Goal: Task Accomplishment & Management: Use online tool/utility

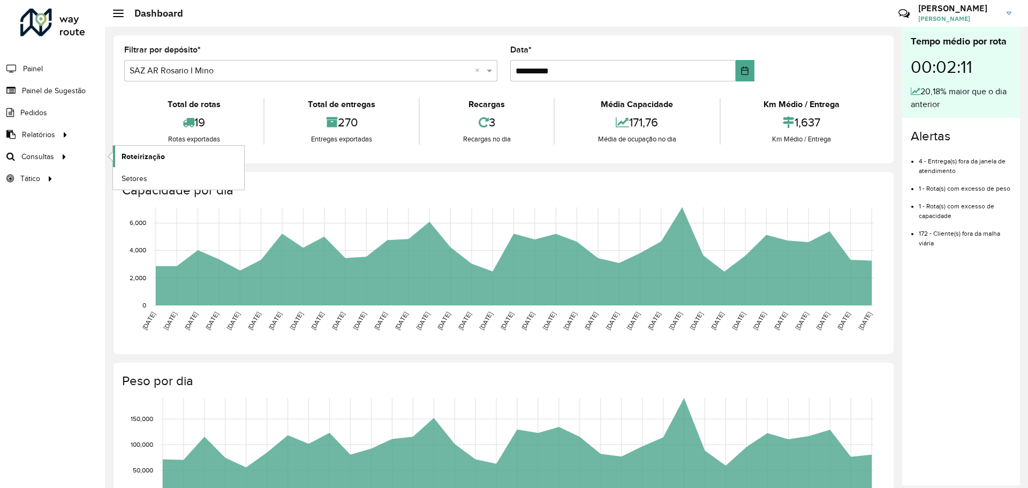
click at [132, 157] on span "Roteirização" at bounding box center [143, 156] width 43 height 11
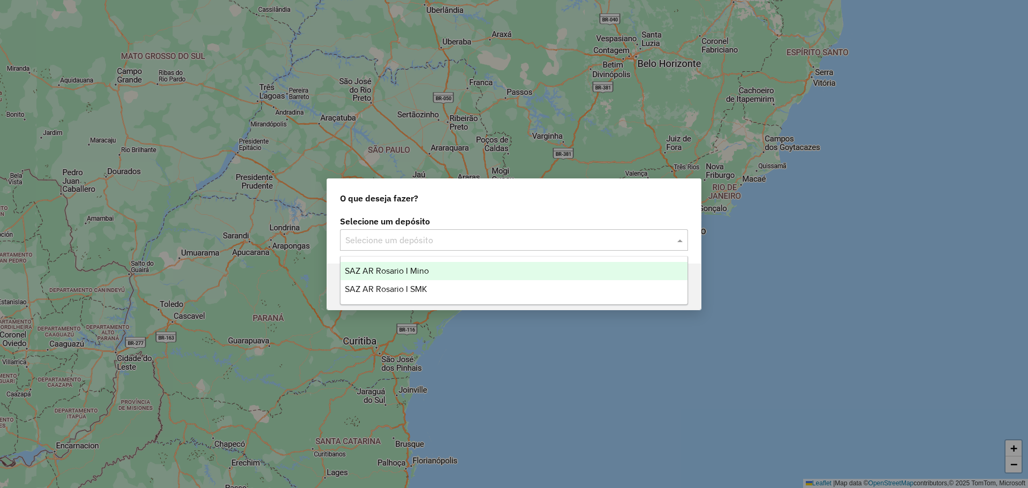
click at [680, 239] on span at bounding box center [681, 239] width 13 height 13
click at [419, 271] on span "SAZ AR Rosario I Mino" at bounding box center [387, 270] width 84 height 9
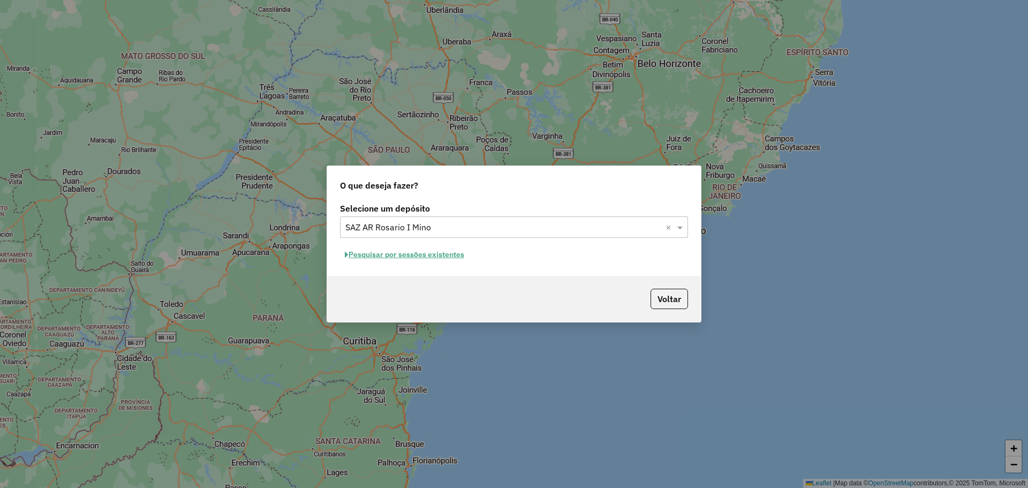
click at [453, 254] on button "Pesquisar por sessões existentes" at bounding box center [404, 254] width 129 height 17
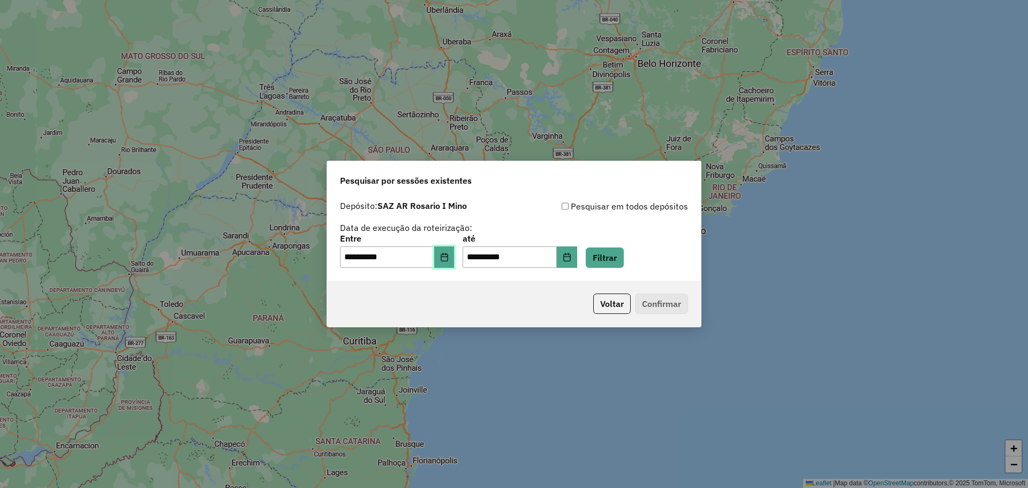
click at [453, 262] on button "Choose Date" at bounding box center [444, 256] width 20 height 21
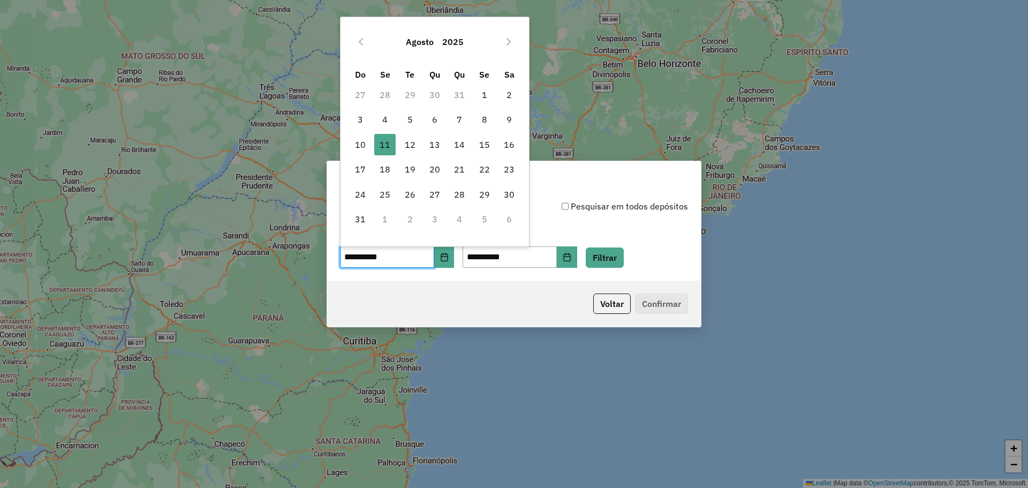
drag, startPoint x: 408, startPoint y: 143, endPoint x: 600, endPoint y: 243, distance: 216.4
click at [408, 143] on span "12" at bounding box center [409, 144] width 21 height 21
type input "**********"
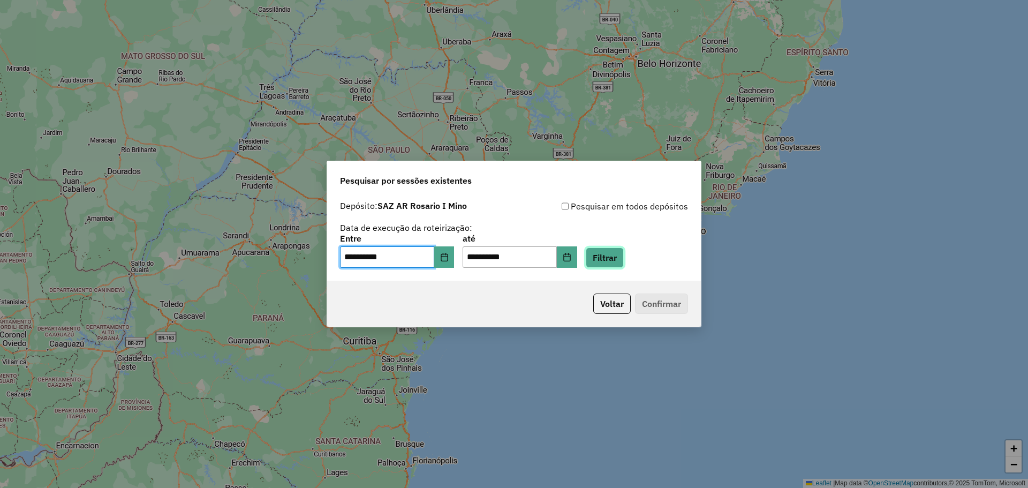
click at [624, 258] on button "Filtrar" at bounding box center [605, 257] width 38 height 20
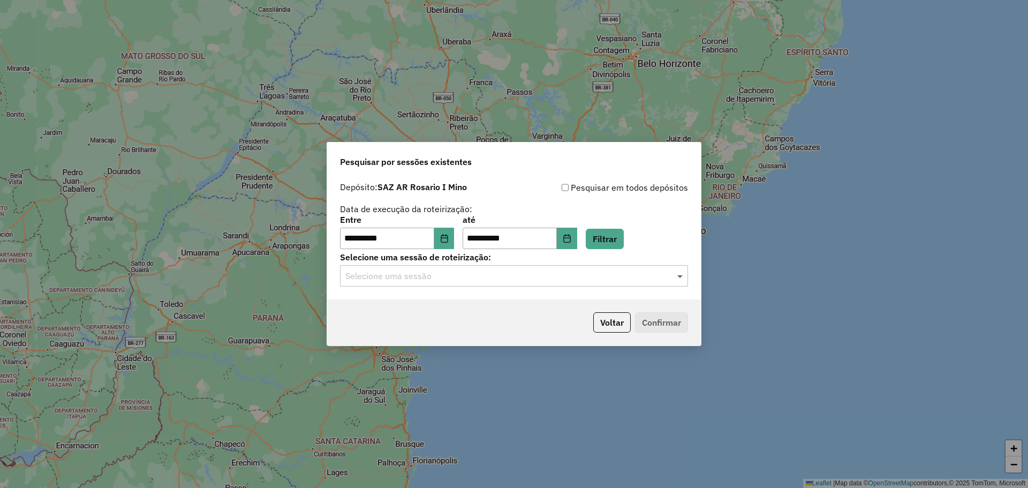
click at [680, 278] on span at bounding box center [681, 275] width 13 height 13
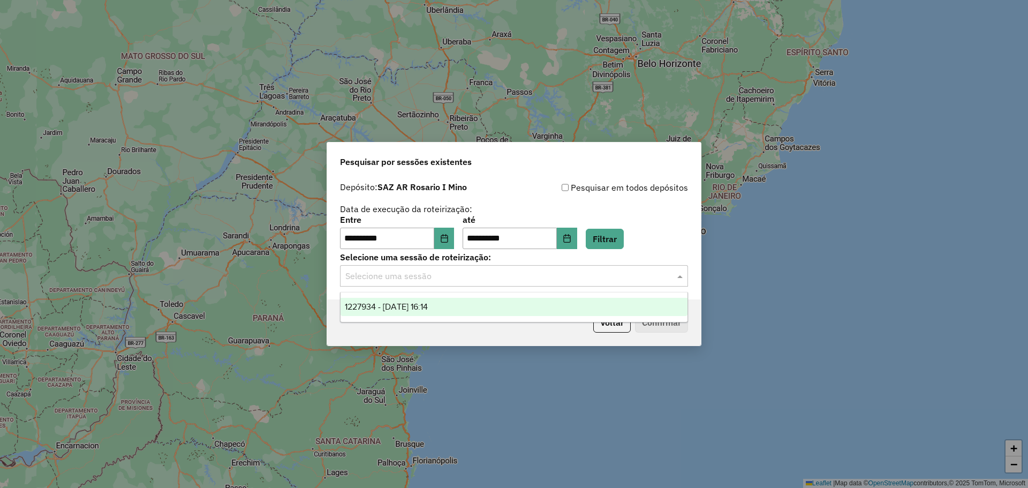
click at [428, 304] on span "1227934 - [DATE] 16:14" at bounding box center [386, 306] width 83 height 9
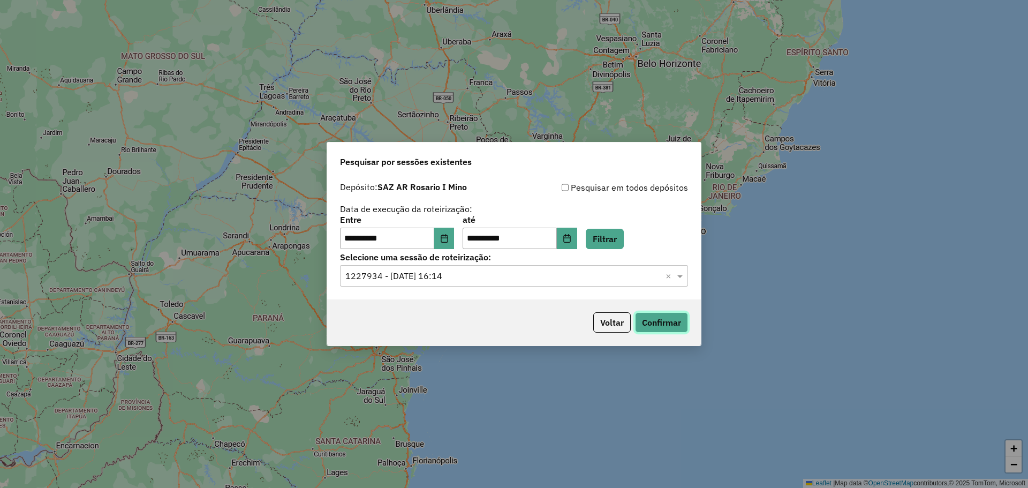
click at [658, 323] on button "Confirmar" at bounding box center [661, 322] width 53 height 20
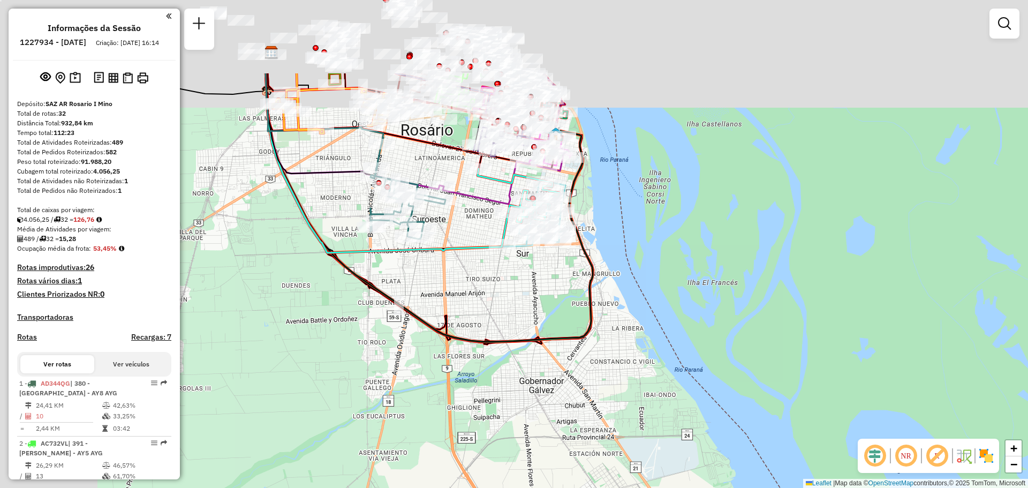
drag, startPoint x: 448, startPoint y: 183, endPoint x: 686, endPoint y: 338, distance: 284.3
click at [688, 332] on div "Janela de atendimento Grade de atendimento Capacidade Transportadoras Veículos …" at bounding box center [514, 244] width 1028 height 488
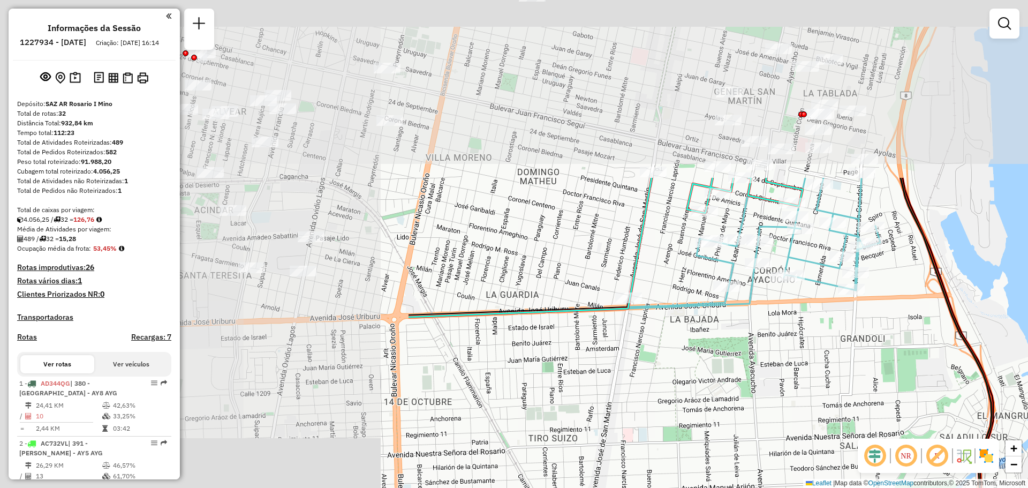
drag, startPoint x: 449, startPoint y: 177, endPoint x: 984, endPoint y: 411, distance: 584.4
click at [987, 414] on div "Janela de atendimento Grade de atendimento Capacidade Transportadoras Veículos …" at bounding box center [514, 244] width 1028 height 488
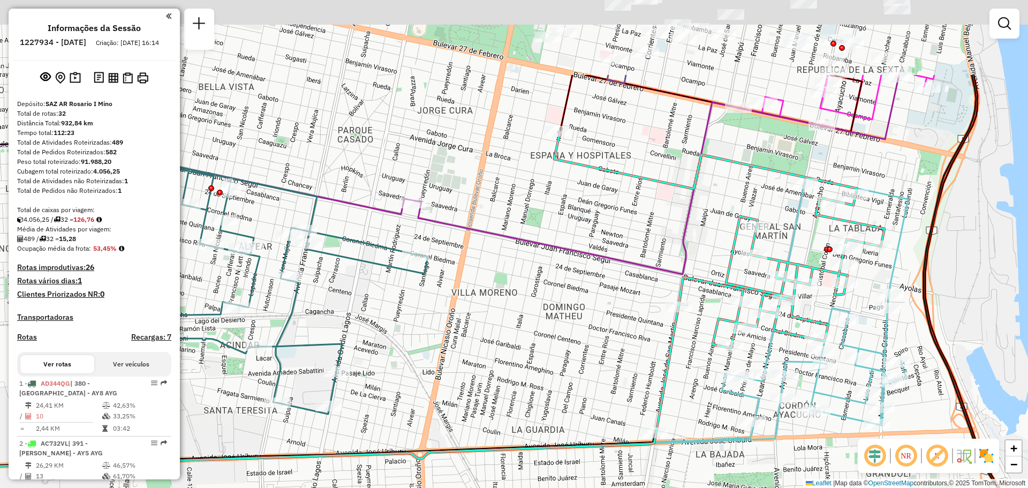
drag, startPoint x: 937, startPoint y: 188, endPoint x: 946, endPoint y: 389, distance: 201.5
click at [946, 406] on icon at bounding box center [457, 367] width 1124 height 585
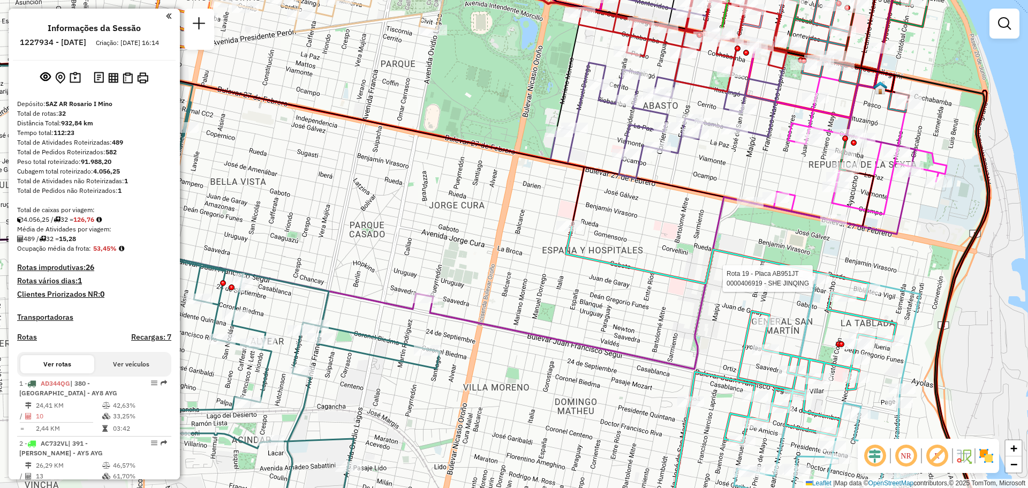
select select "**********"
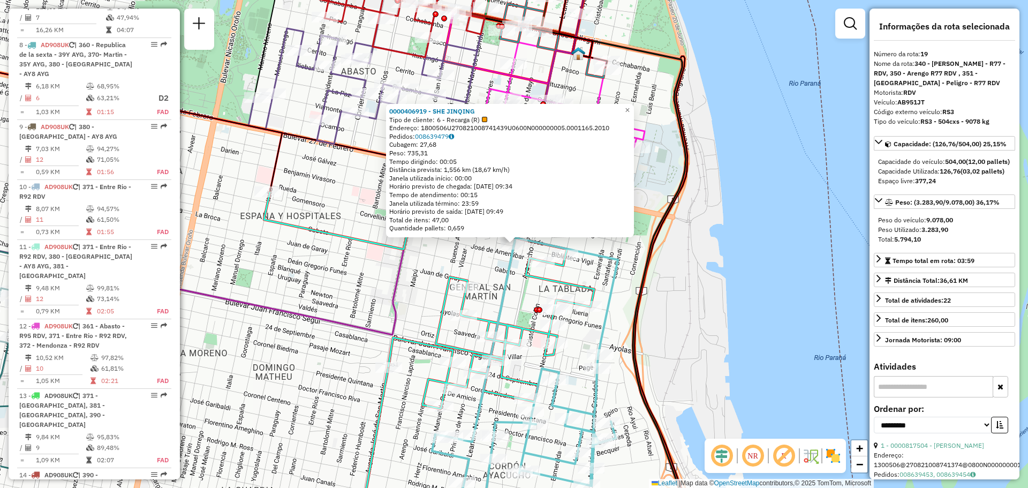
scroll to position [1575, 0]
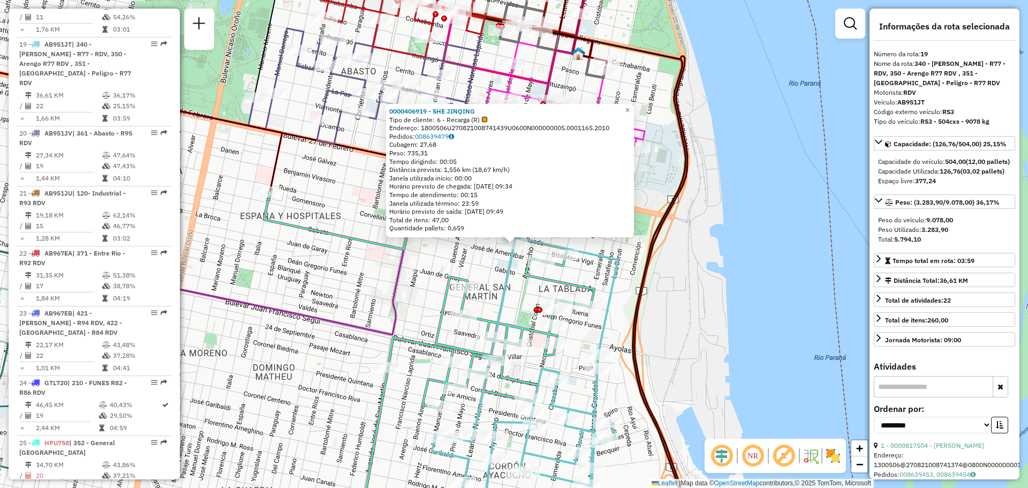
click at [721, 327] on div "0000406919 - SHE JINQING Tipo de cliente: 6 - Recarga (R) Endereço: 1800506U270…" at bounding box center [514, 244] width 1028 height 488
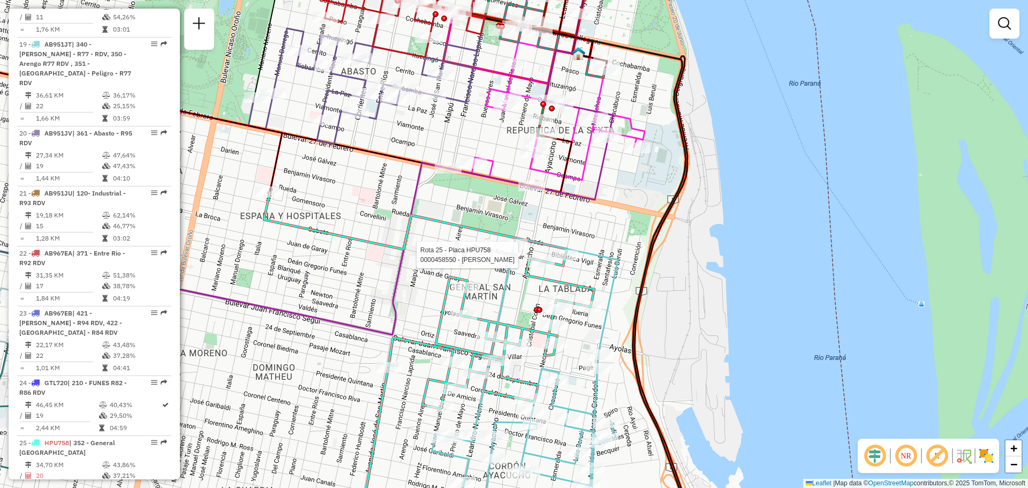
select select "**********"
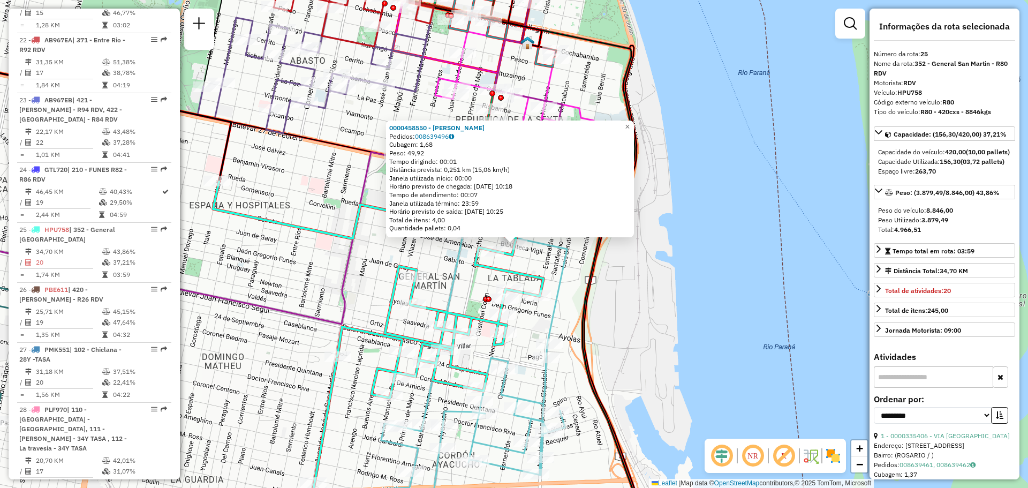
scroll to position [1964, 0]
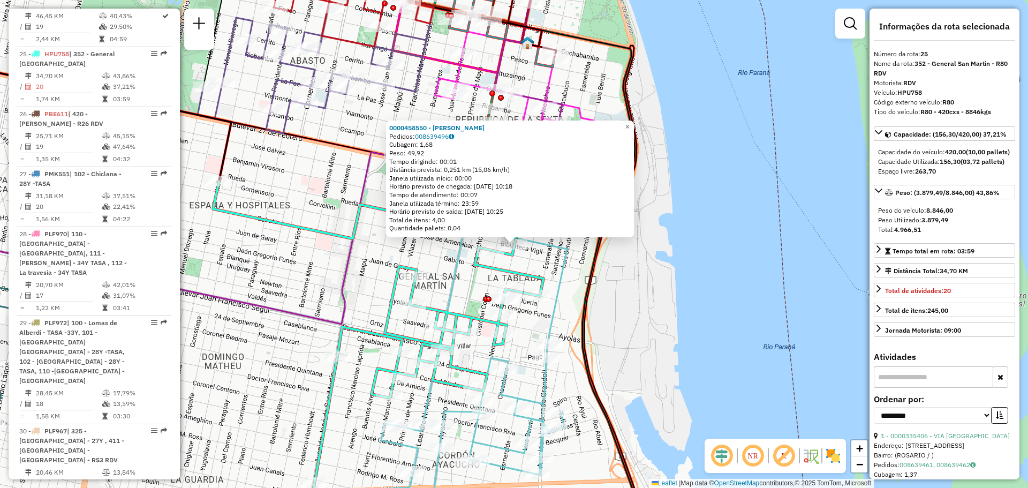
click at [680, 291] on div "0000458550 - SAUCEDO MARTIN BERNARDO Pedidos: 008639496 Cubagem: 1,68 Peso: 49,…" at bounding box center [514, 244] width 1028 height 488
